Goal: Book appointment/travel/reservation

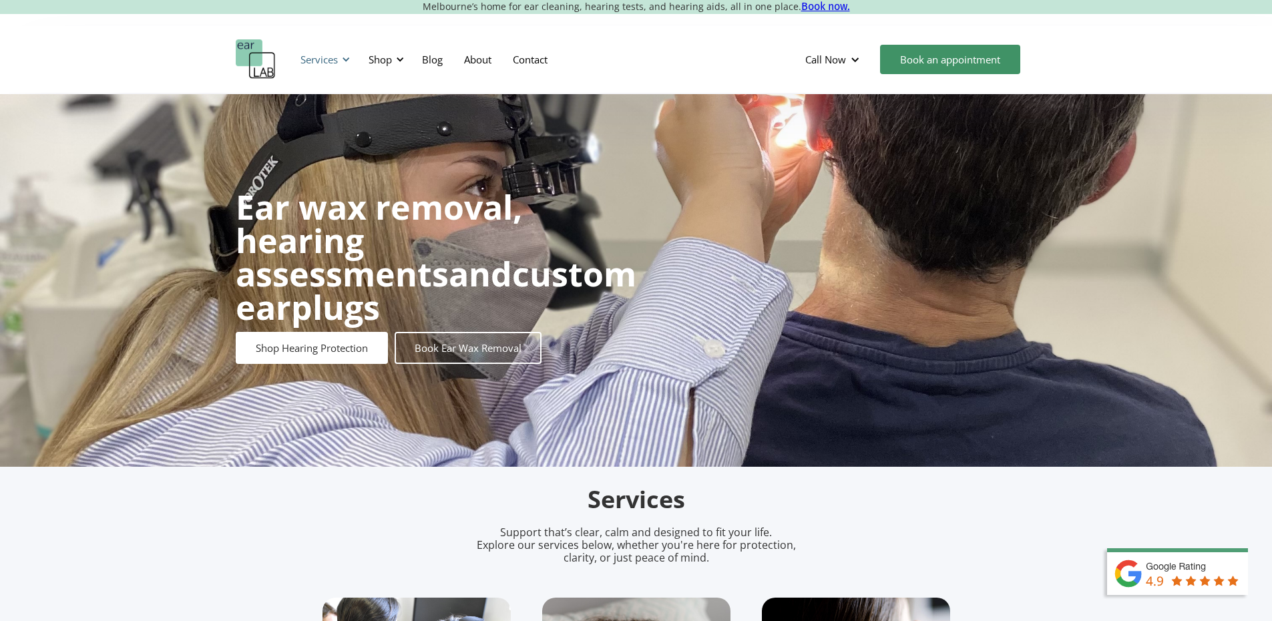
click at [353, 62] on div "Services" at bounding box center [322, 59] width 61 height 40
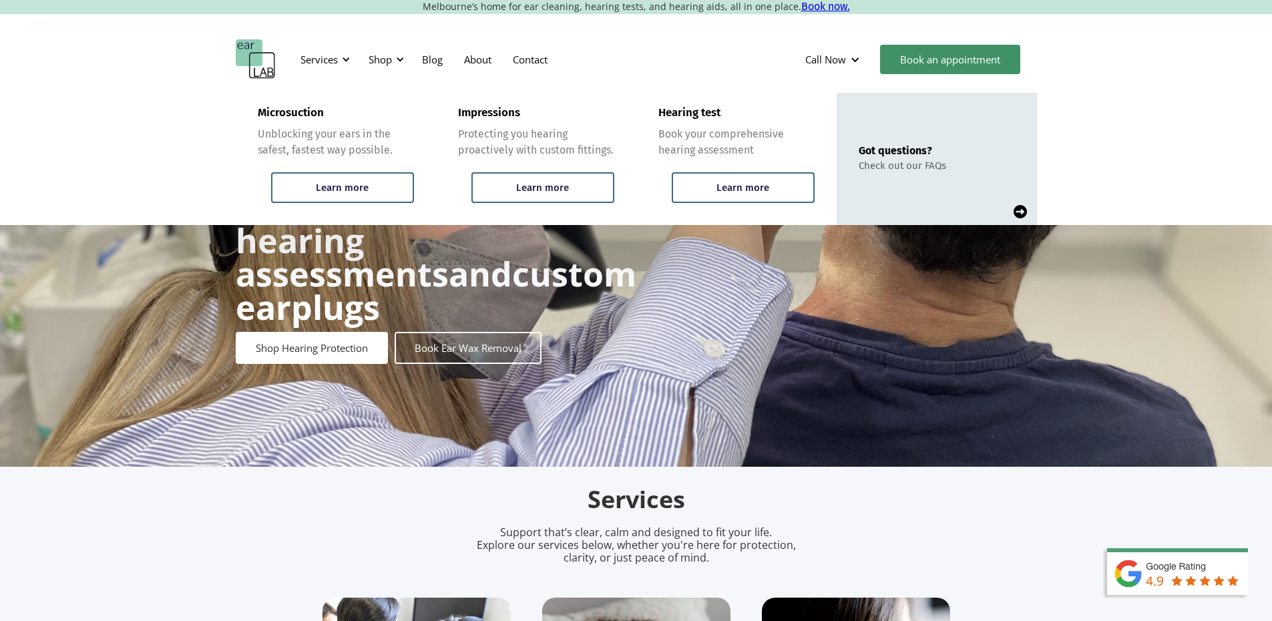
click at [831, 29] on div "Services Microsuction Unblocking your ears in the safest, fastest way possible.…" at bounding box center [636, 59] width 1272 height 67
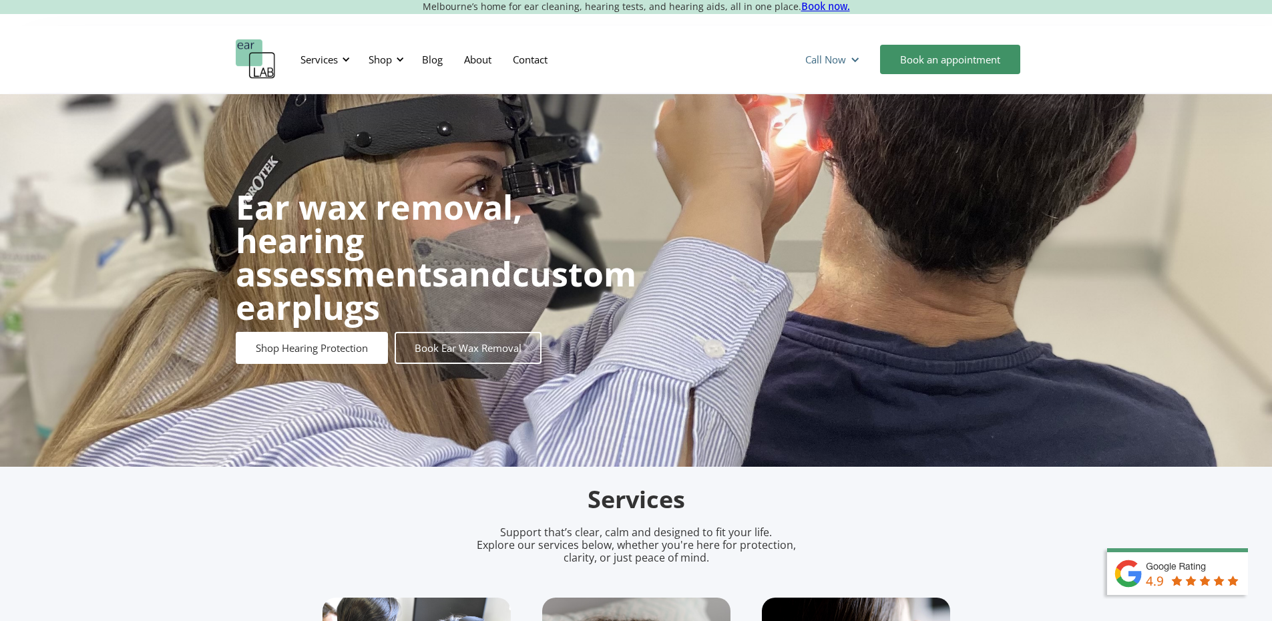
click at [859, 61] on div "Call Now" at bounding box center [834, 59] width 79 height 40
click at [864, 115] on link "Footscray (0393177567)" at bounding box center [889, 117] width 188 height 25
click at [833, 250] on div "Ear wax removal, hearing assessments and custom earplugs Shop Hearing Protectio…" at bounding box center [636, 277] width 801 height 200
click at [825, 55] on div "Call Now" at bounding box center [825, 59] width 41 height 13
click at [461, 258] on strong "Ear wax removal, hearing assessments" at bounding box center [379, 240] width 286 height 112
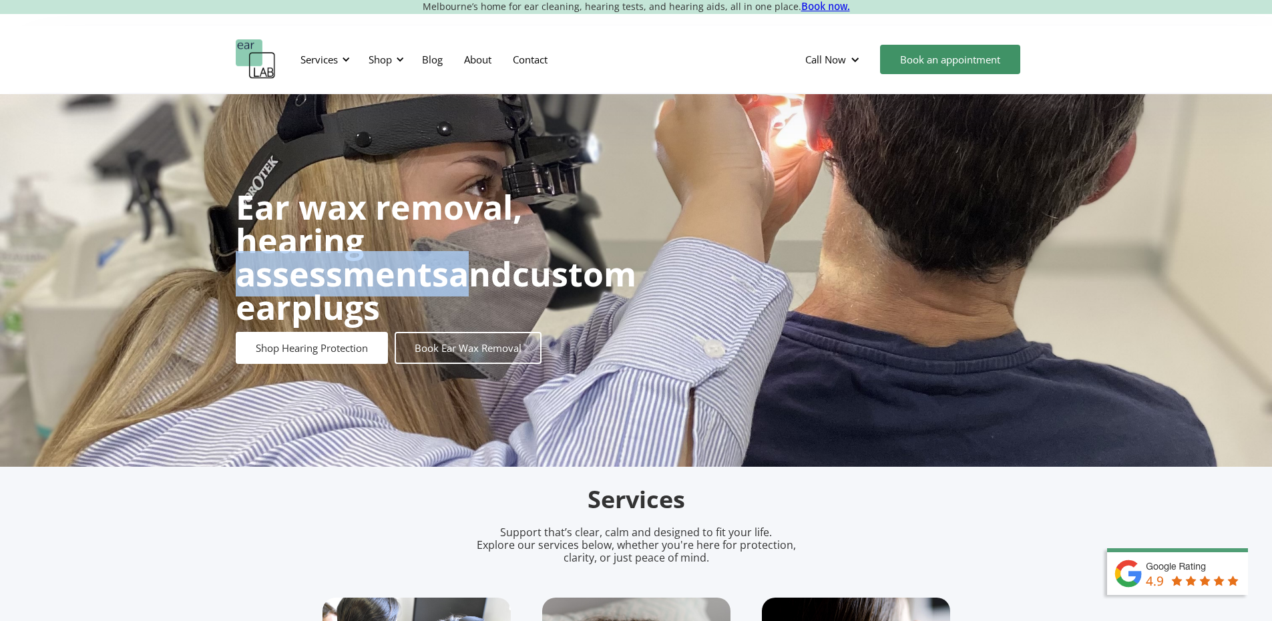
click at [461, 258] on strong "Ear wax removal, hearing assessments" at bounding box center [379, 240] width 286 height 112
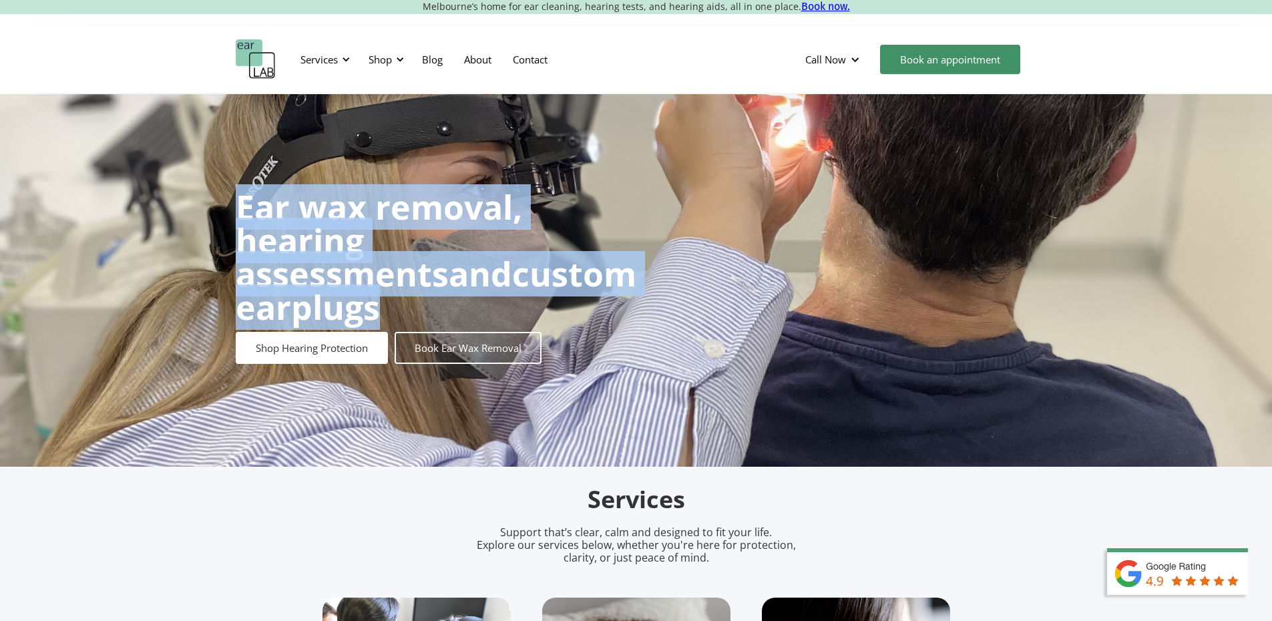
click at [461, 258] on strong "Ear wax removal, hearing assessments" at bounding box center [379, 240] width 286 height 112
click at [446, 228] on strong "Ear wax removal, hearing assessments" at bounding box center [379, 240] width 286 height 112
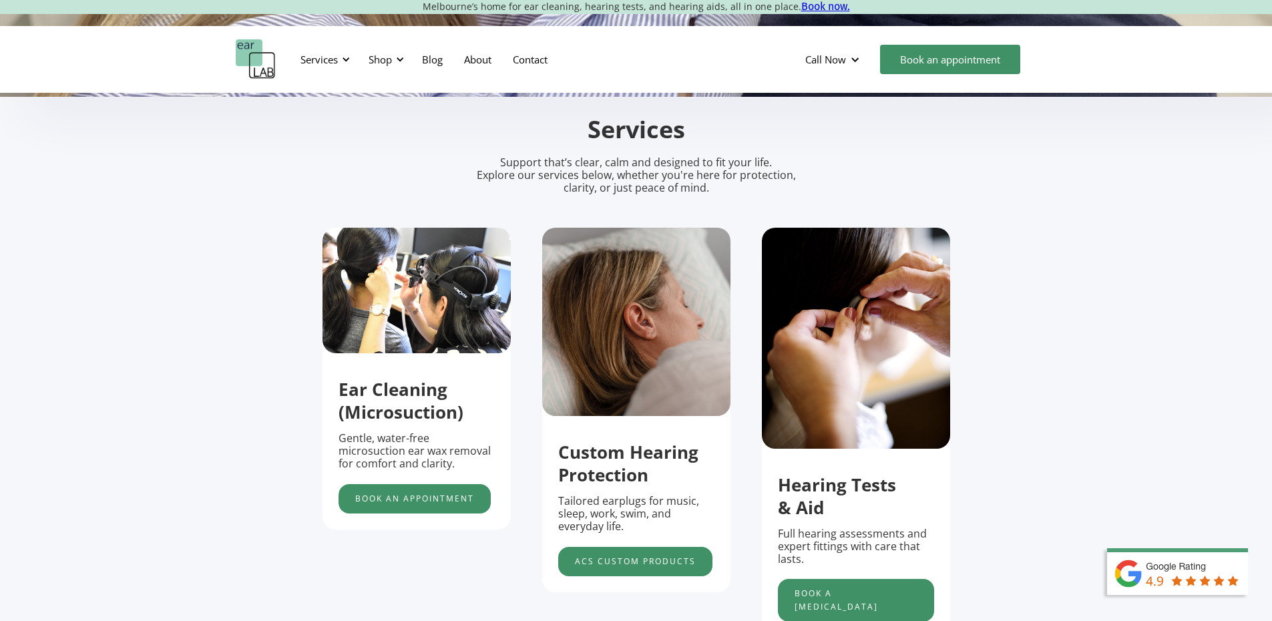
scroll to position [467, 0]
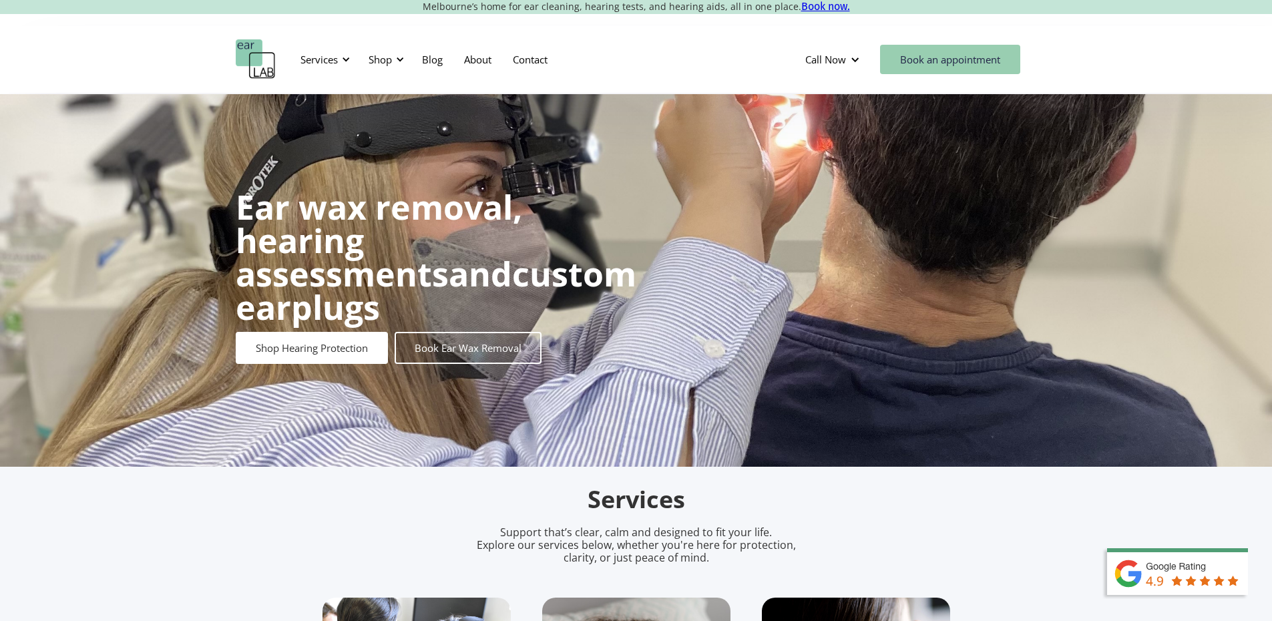
click at [939, 49] on link "Book an appointment" at bounding box center [950, 59] width 140 height 29
